Goal: Task Accomplishment & Management: Complete application form

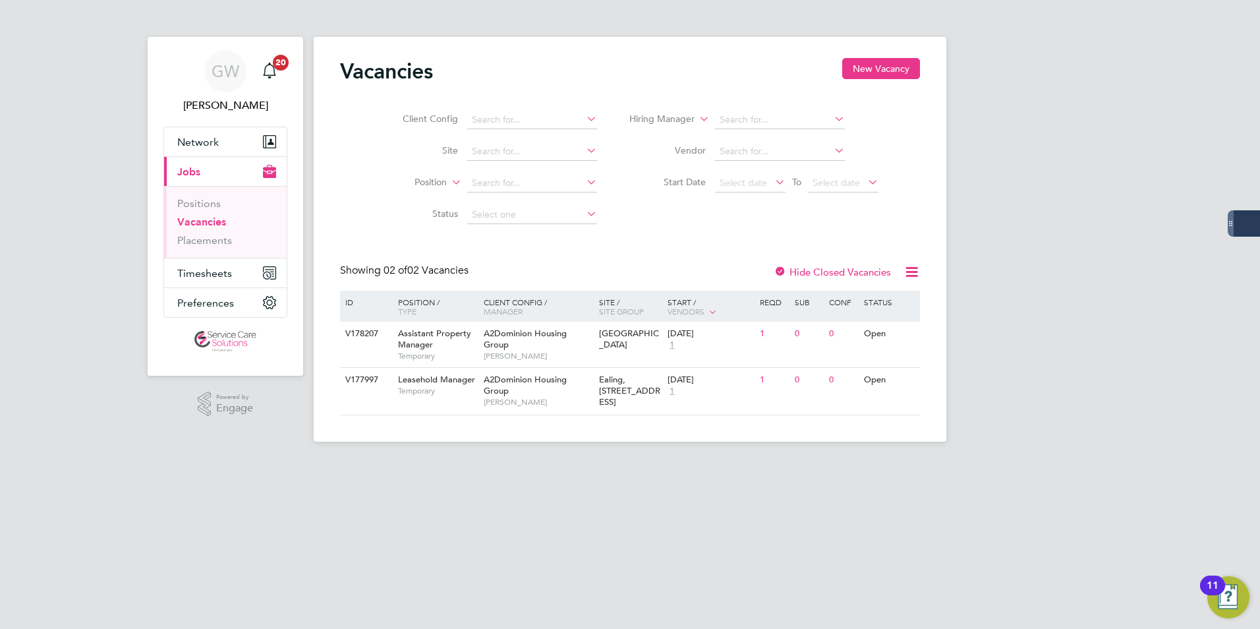
click at [110, 445] on div "GW [PERSON_NAME] Notifications 20 Applications: Network Businesses Sites Worker…" at bounding box center [630, 231] width 1260 height 463
click at [219, 271] on span "Timesheets" at bounding box center [204, 273] width 55 height 13
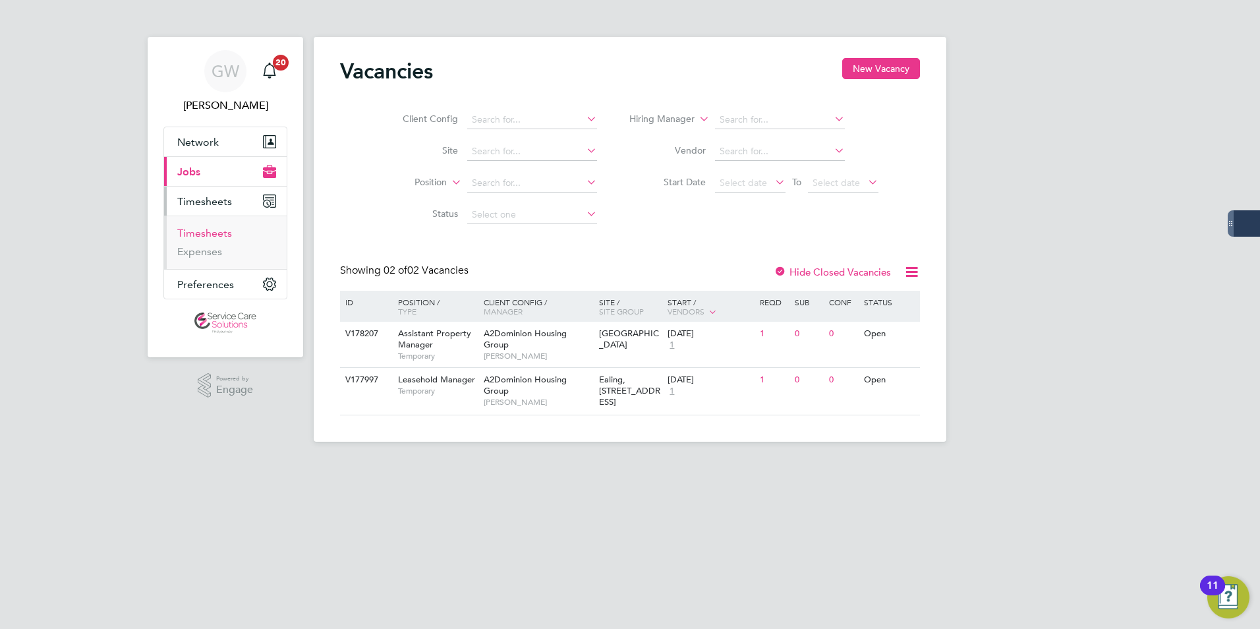
click at [214, 233] on link "Timesheets" at bounding box center [204, 233] width 55 height 13
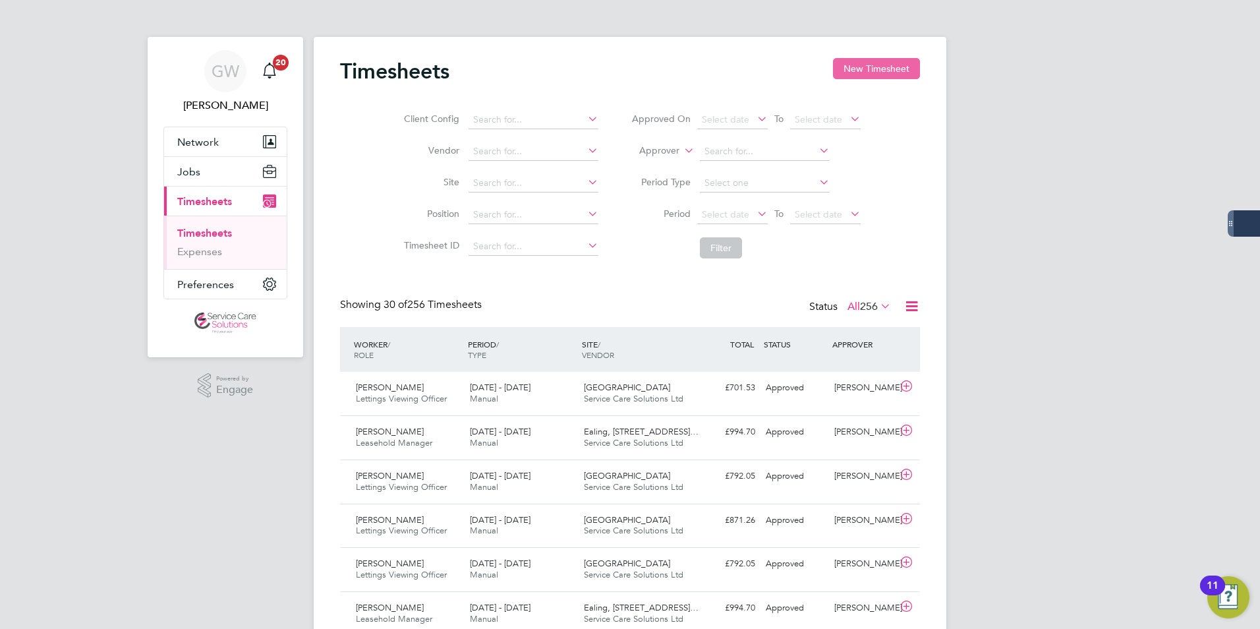
click at [894, 66] on button "New Timesheet" at bounding box center [876, 68] width 87 height 21
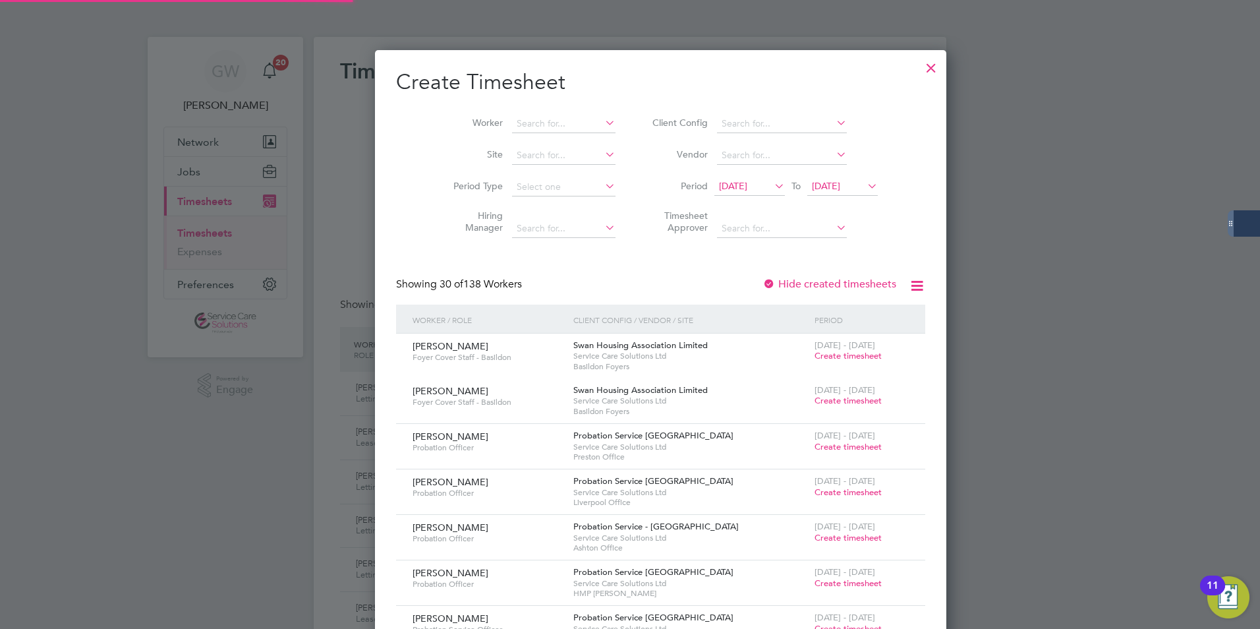
scroll to position [2363, 510]
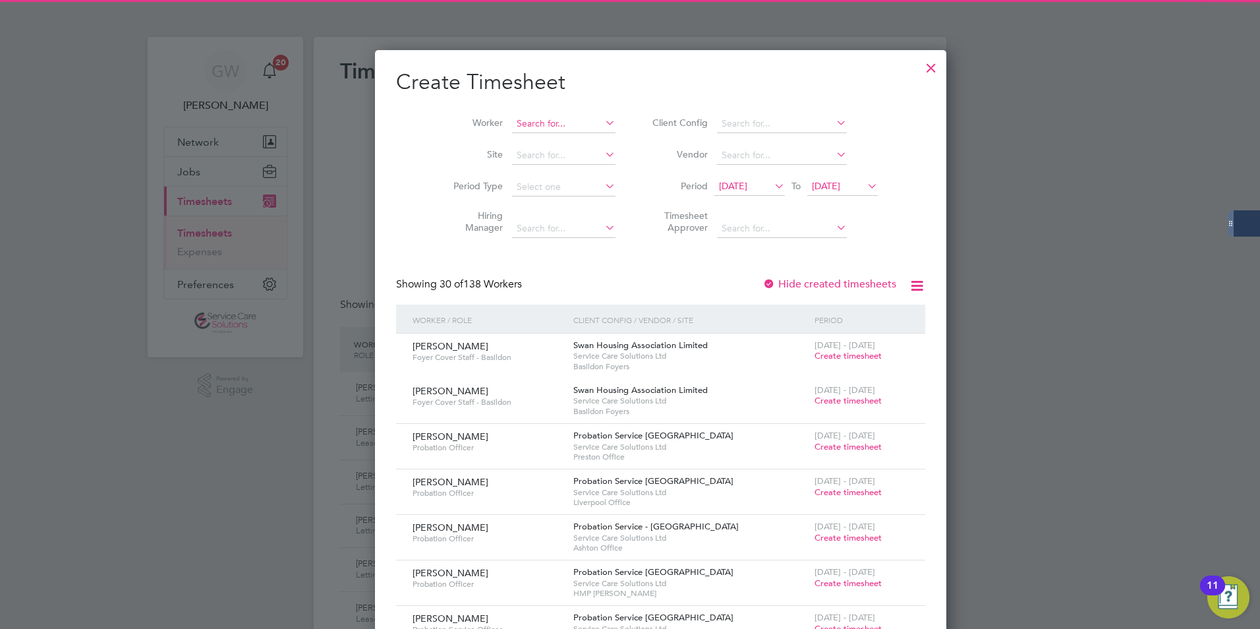
click at [512, 120] on input at bounding box center [563, 124] width 103 height 18
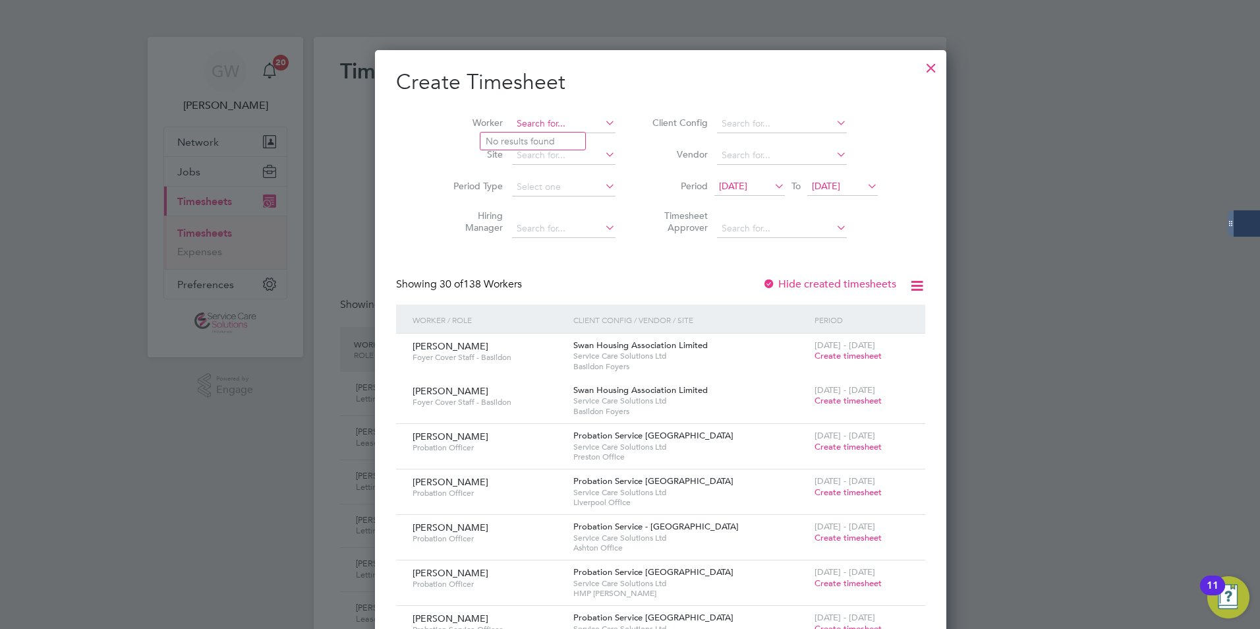
type input "r"
click at [521, 142] on li "[PERSON_NAME]" at bounding box center [561, 141] width 163 height 18
type input "[PERSON_NAME]"
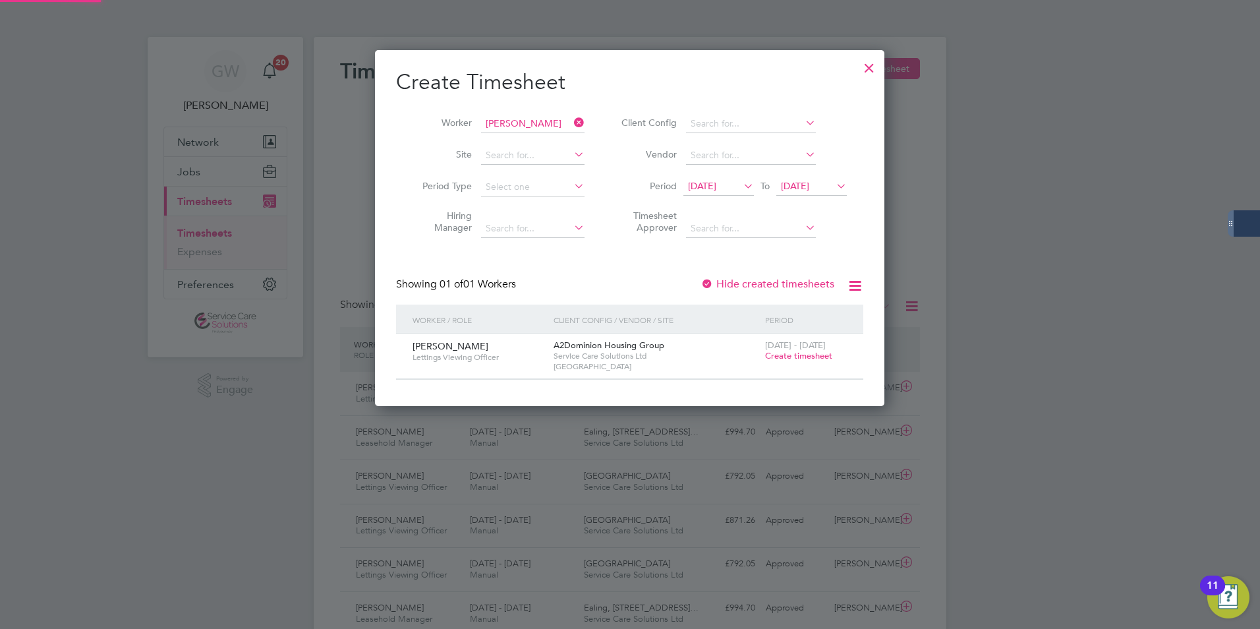
scroll to position [355, 510]
click at [799, 356] on span "Create timesheet" at bounding box center [798, 355] width 67 height 11
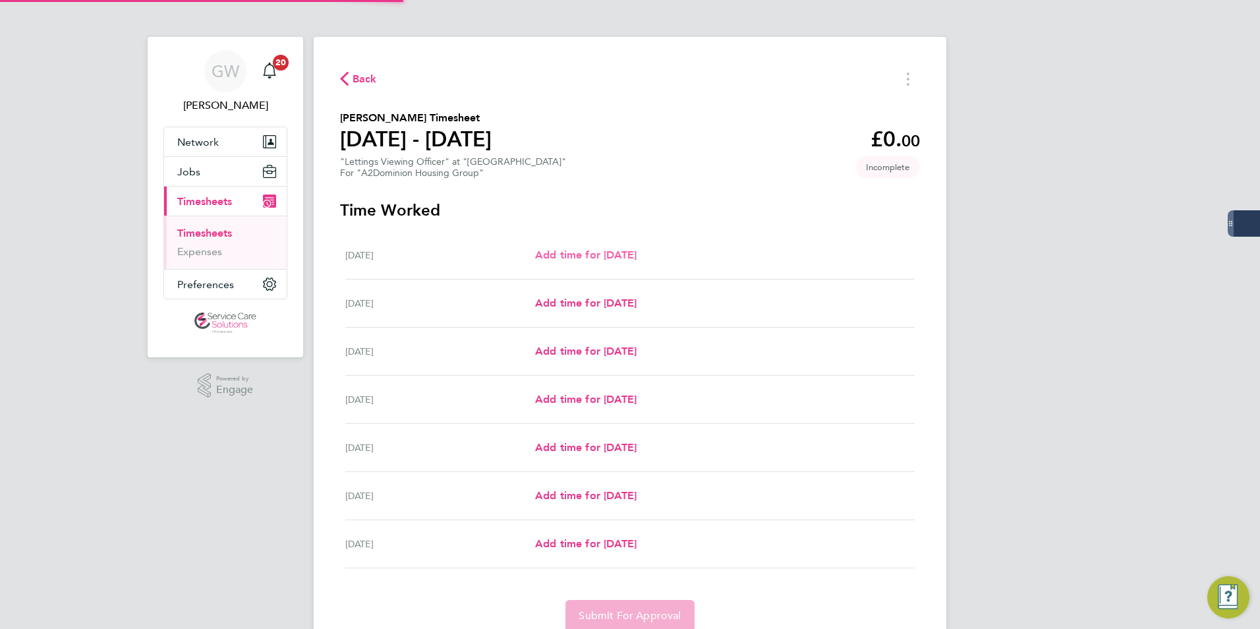
click at [609, 251] on span "Add time for [DATE]" at bounding box center [585, 254] width 101 height 13
select select "60"
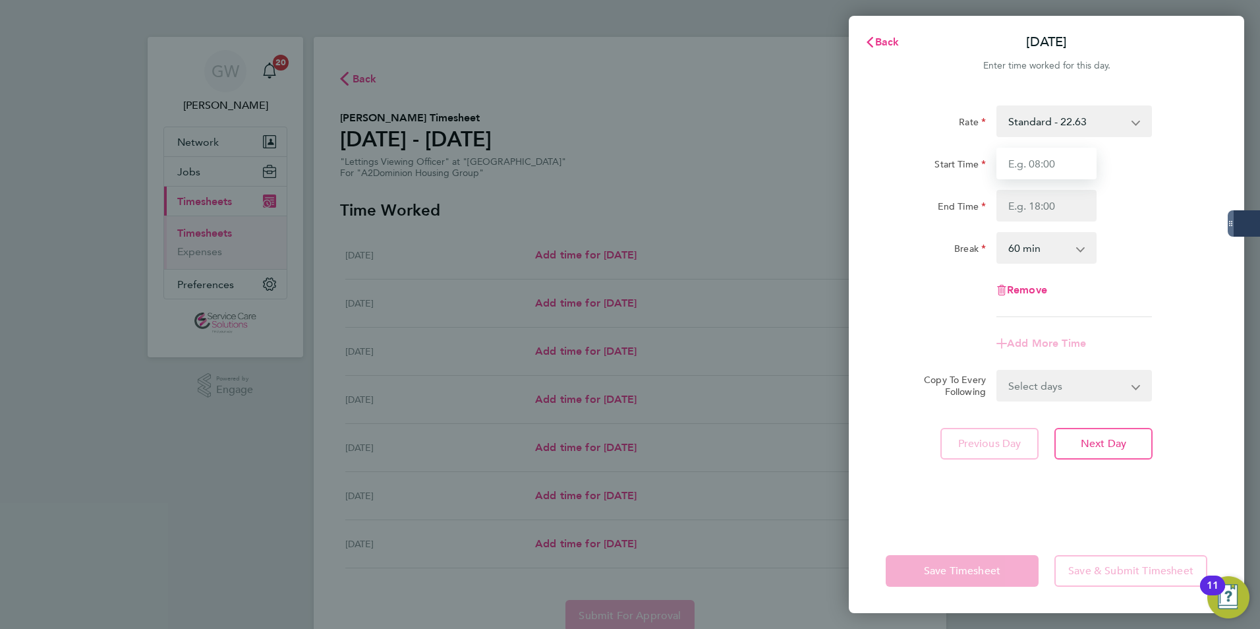
click at [1026, 165] on input "Start Time" at bounding box center [1046, 164] width 100 height 32
type input "09:00"
click at [1021, 208] on input "End Time" at bounding box center [1046, 206] width 100 height 32
type input "17:00"
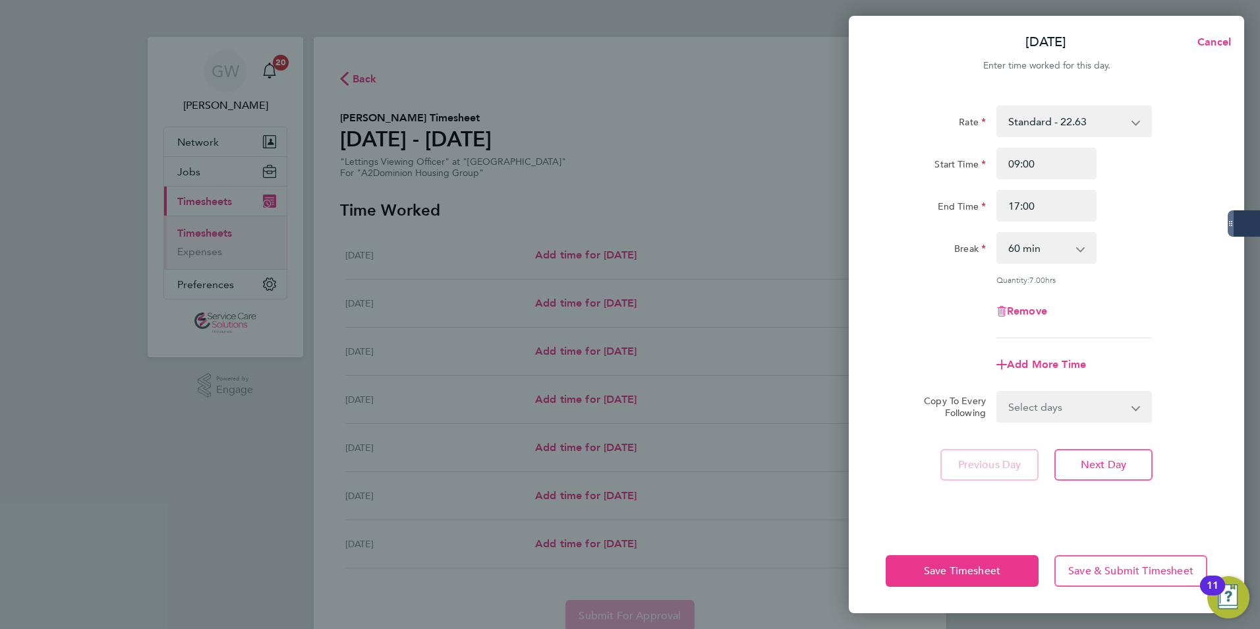
click at [1076, 405] on select "Select days Day Weekday (Mon-Fri) Weekend (Sat-Sun) [DATE] [DATE] [DATE] [DATE]…" at bounding box center [1067, 406] width 138 height 29
select select "WEEKDAY"
click at [998, 392] on select "Select days Day Weekday (Mon-Fri) Weekend (Sat-Sun) [DATE] [DATE] [DATE] [DATE]…" at bounding box center [1067, 406] width 138 height 29
select select "[DATE]"
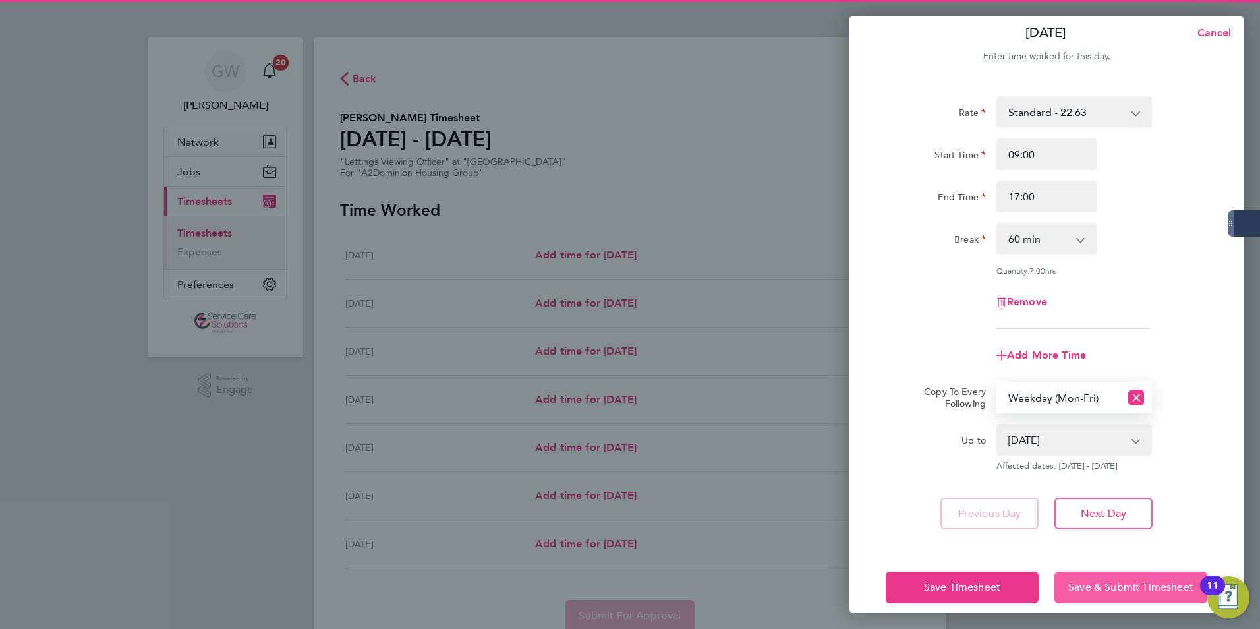
scroll to position [24, 0]
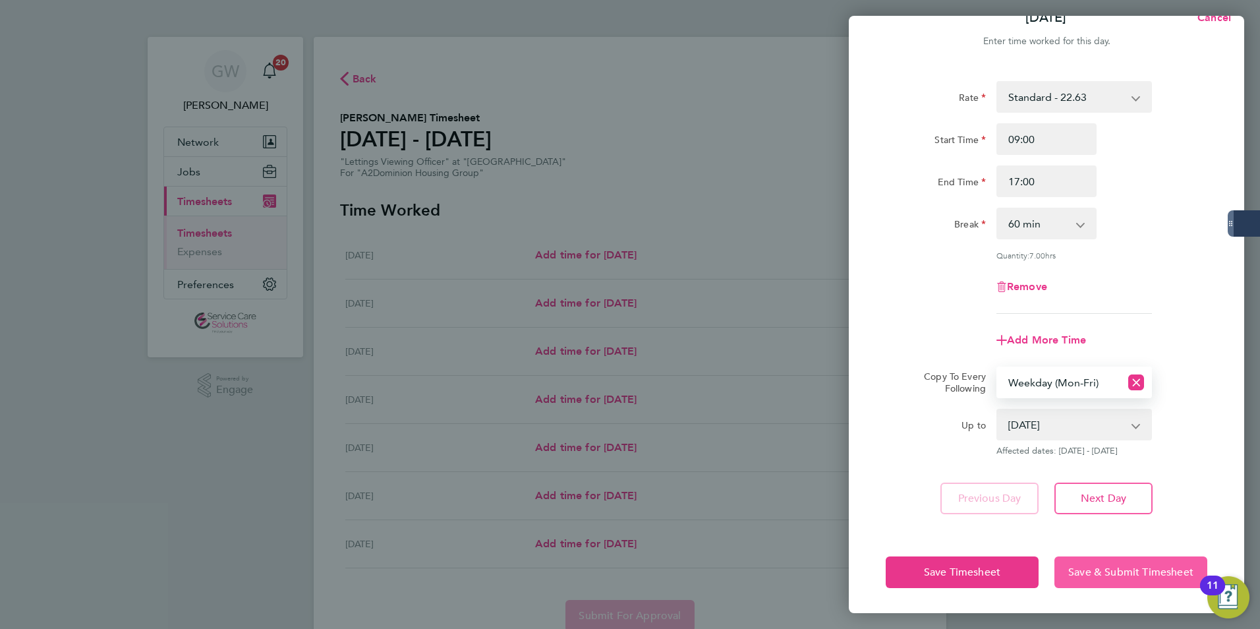
click at [1090, 579] on button "Save & Submit Timesheet" at bounding box center [1130, 572] width 153 height 32
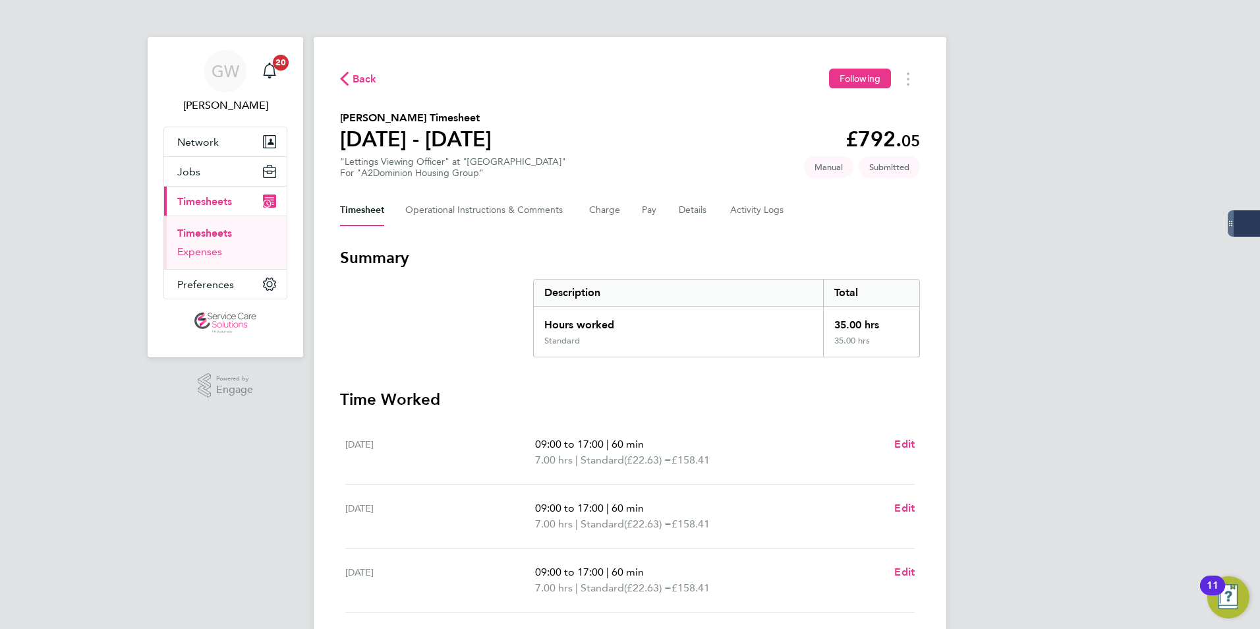
click at [203, 244] on li "Timesheets" at bounding box center [226, 236] width 99 height 18
click at [202, 249] on link "Expenses" at bounding box center [199, 251] width 45 height 13
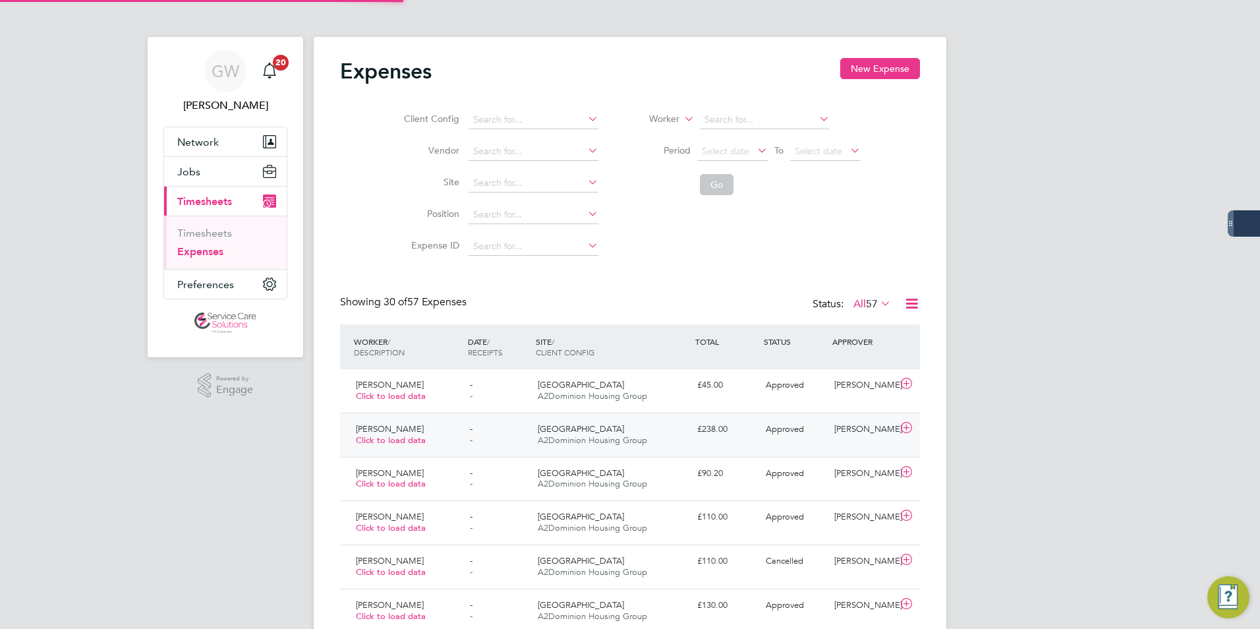
scroll to position [34, 115]
click at [874, 65] on button "New Expense" at bounding box center [880, 68] width 80 height 21
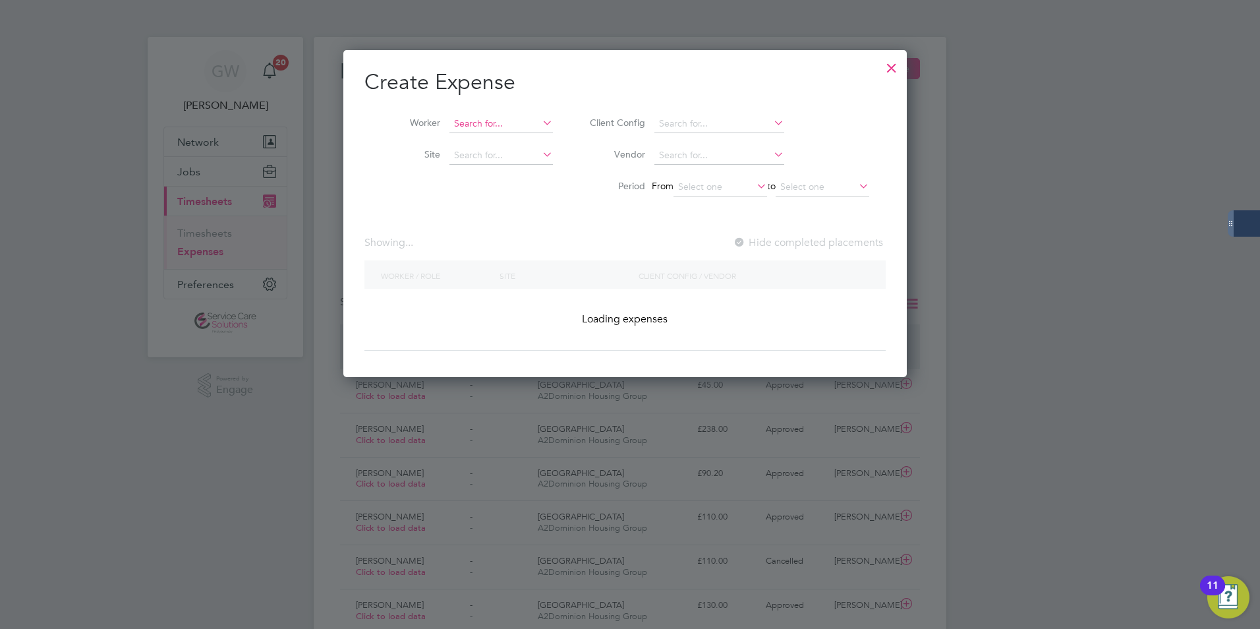
click at [486, 125] on input at bounding box center [500, 124] width 103 height 18
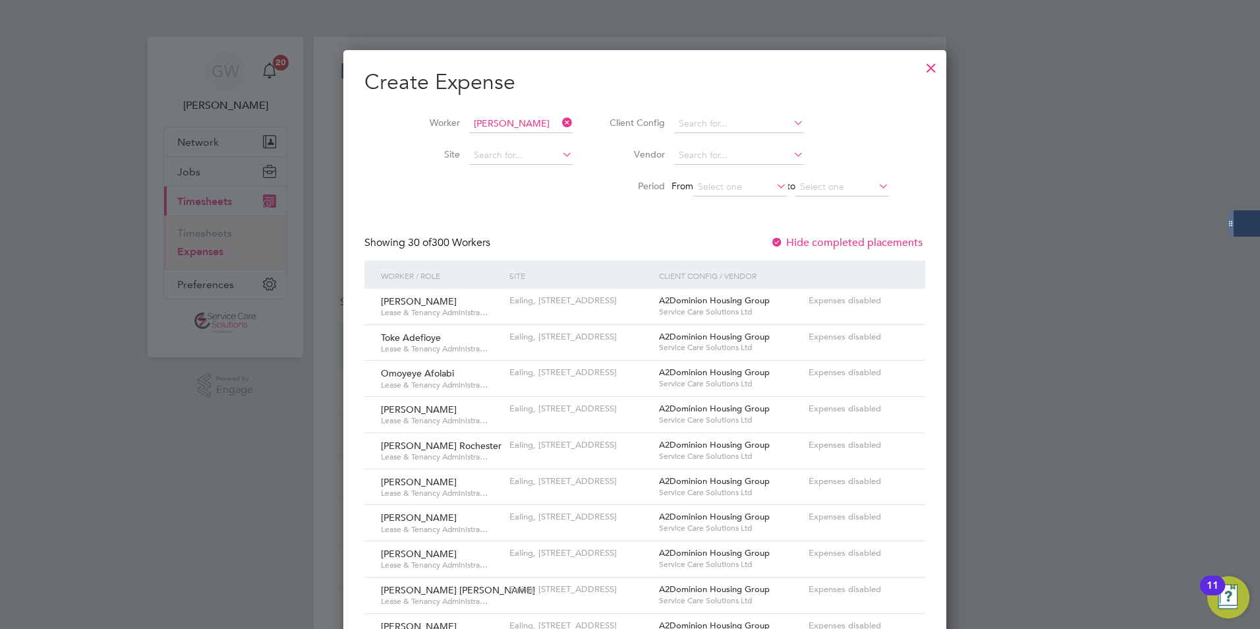
click at [491, 140] on li "[PERSON_NAME]" at bounding box center [530, 141] width 163 height 18
type input "[PERSON_NAME]"
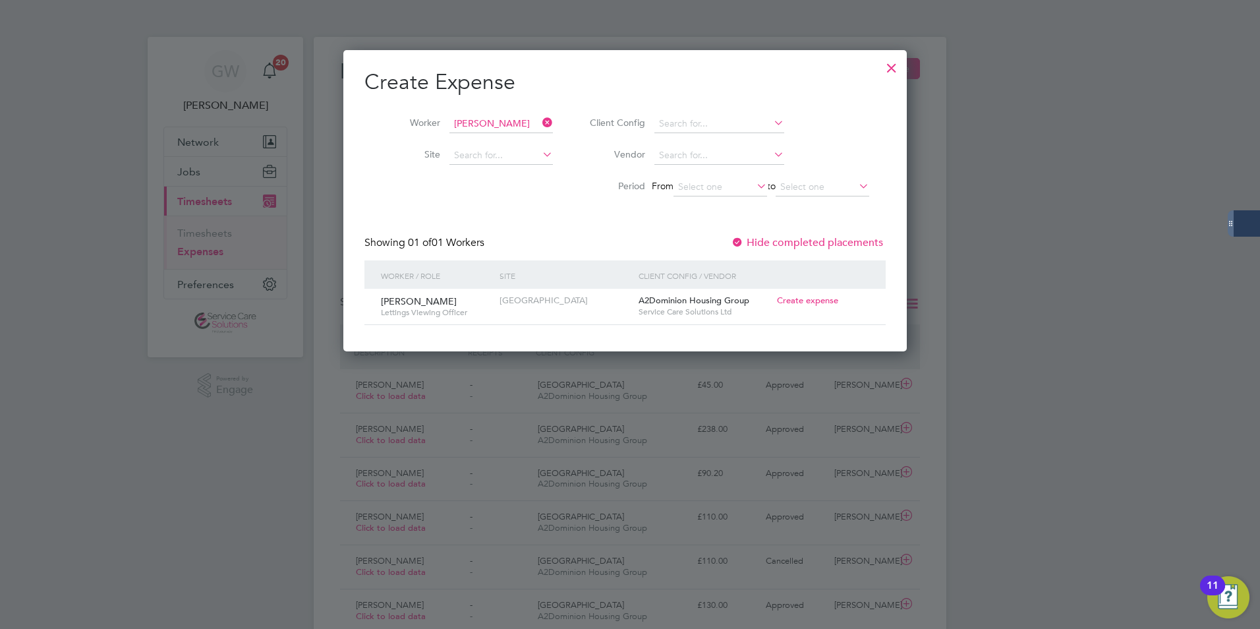
click at [818, 296] on span "Create expense" at bounding box center [807, 300] width 61 height 11
type input "[PERSON_NAME]"
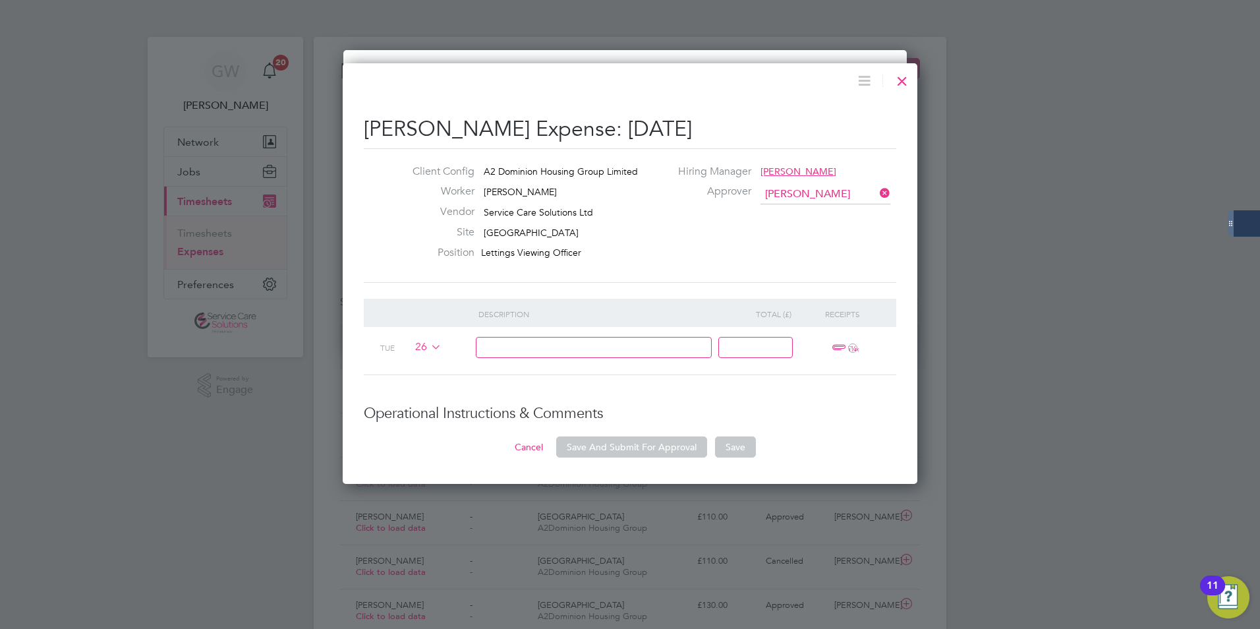
click at [428, 351] on icon at bounding box center [428, 346] width 0 height 11
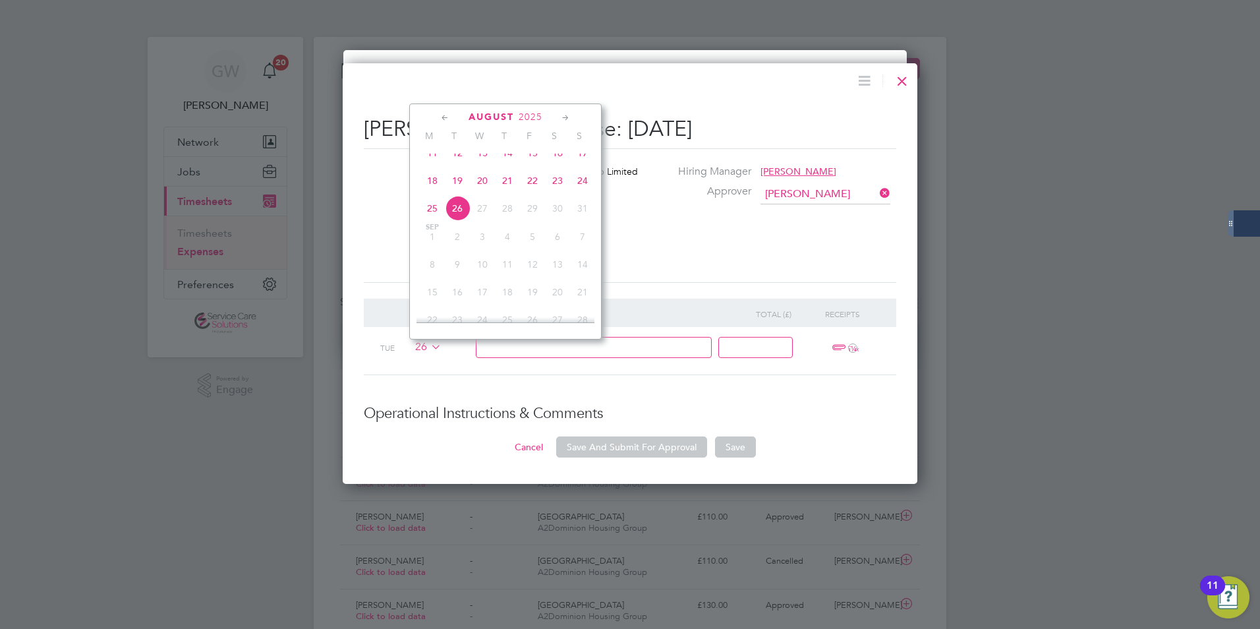
click at [432, 193] on span "18" at bounding box center [432, 180] width 25 height 25
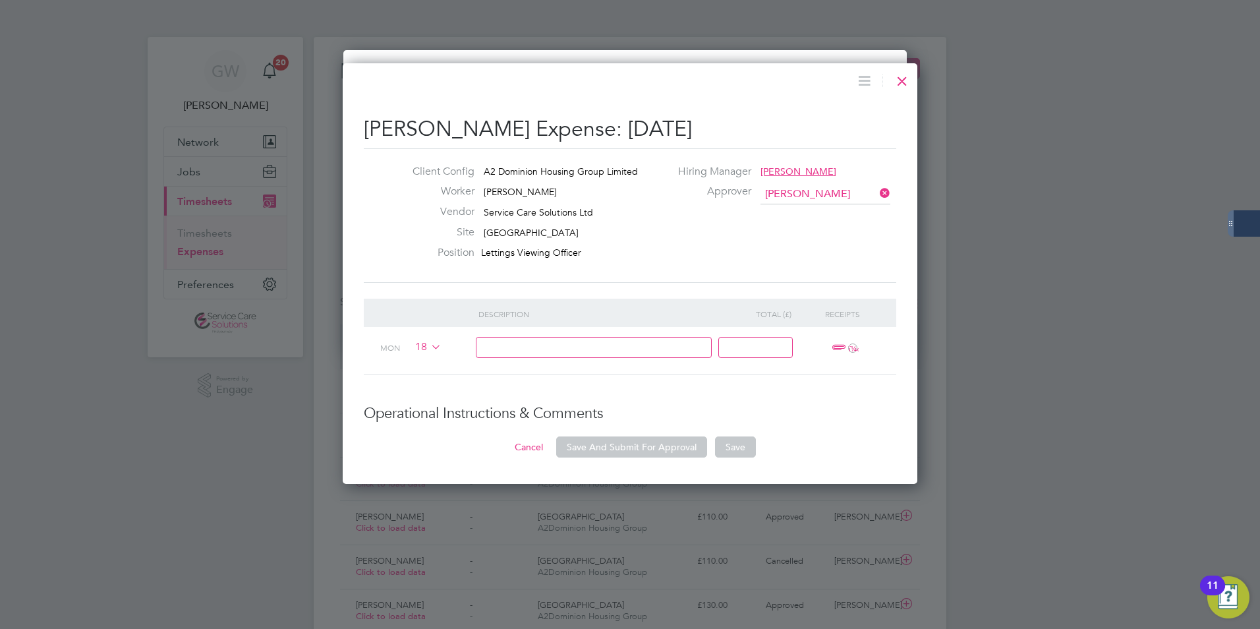
click at [504, 353] on input at bounding box center [594, 348] width 237 height 22
type input "miles."
click at [756, 354] on input at bounding box center [755, 348] width 74 height 22
click at [749, 350] on input at bounding box center [755, 348] width 74 height 22
click at [779, 348] on input at bounding box center [755, 348] width 74 height 22
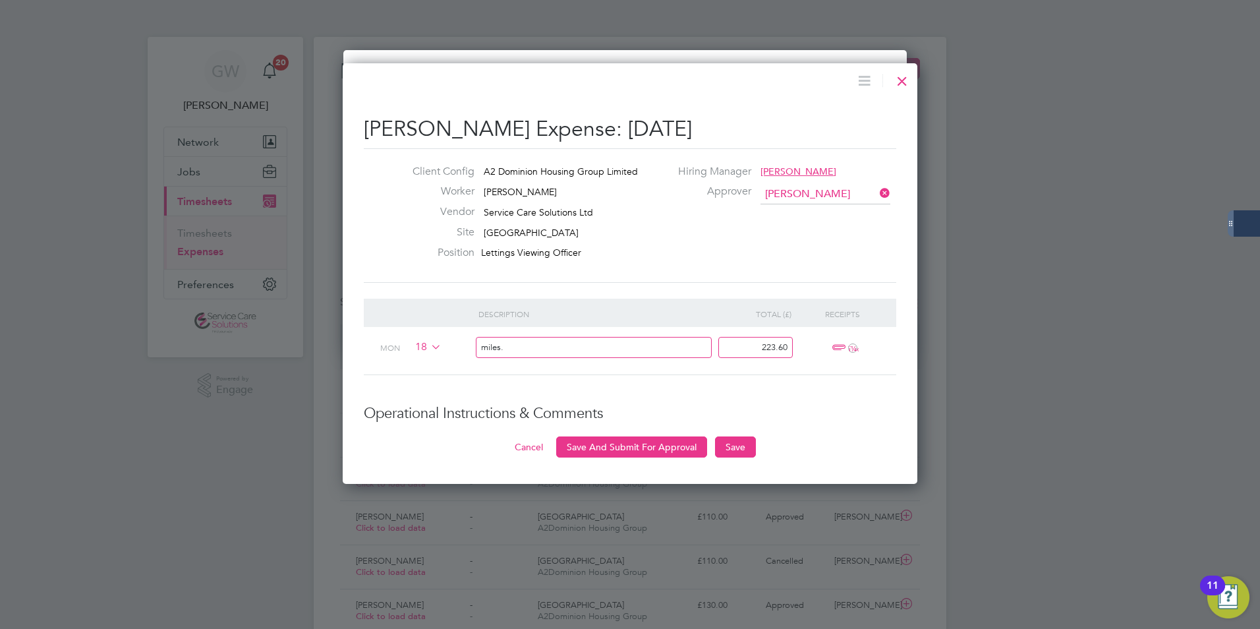
type input "223.60"
click at [511, 354] on input "miles." at bounding box center [594, 348] width 237 height 22
type input "miles & congestion charge - outlined in email"
click at [674, 454] on button "Save And Submit For Approval" at bounding box center [631, 446] width 151 height 21
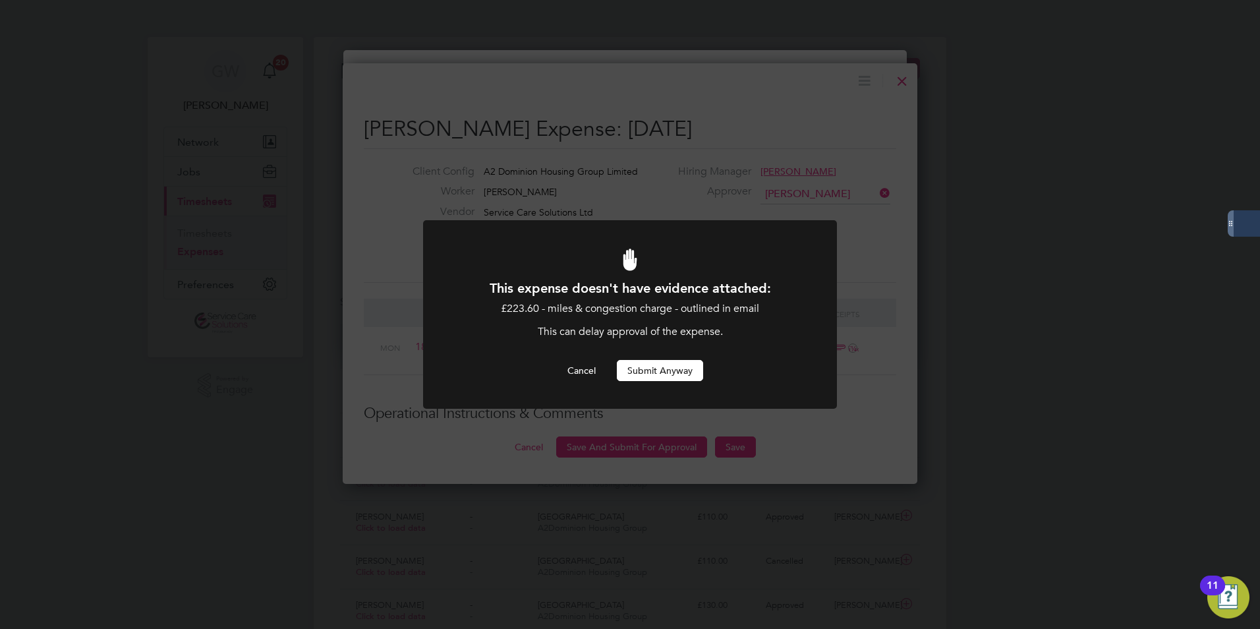
click at [673, 370] on button "Submit Anyway" at bounding box center [660, 370] width 86 height 21
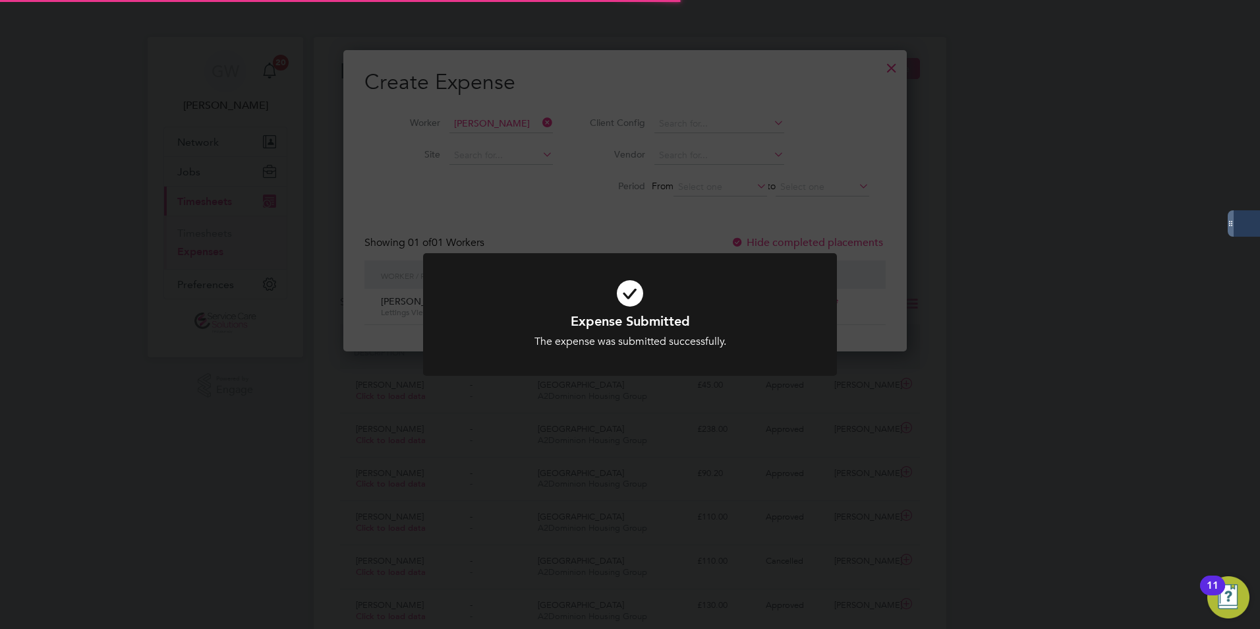
scroll to position [36, 142]
